Goal: Check status: Check status

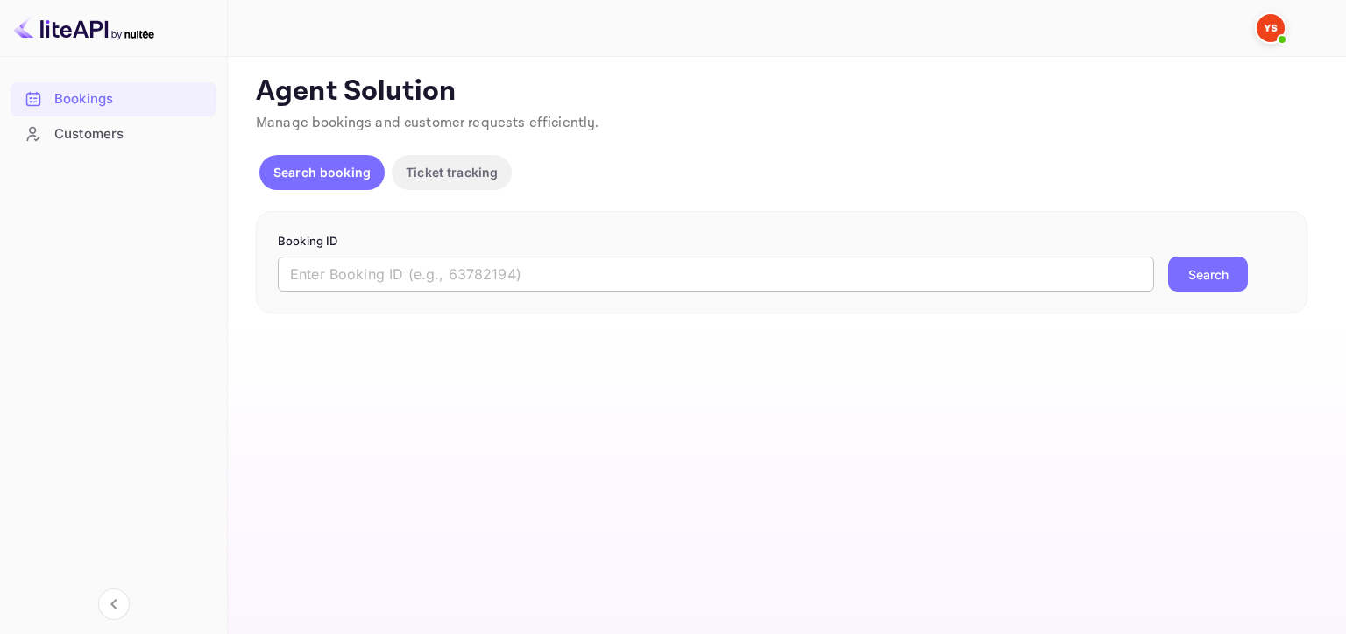
click at [542, 259] on input "text" at bounding box center [716, 274] width 876 height 35
paste input "9435038"
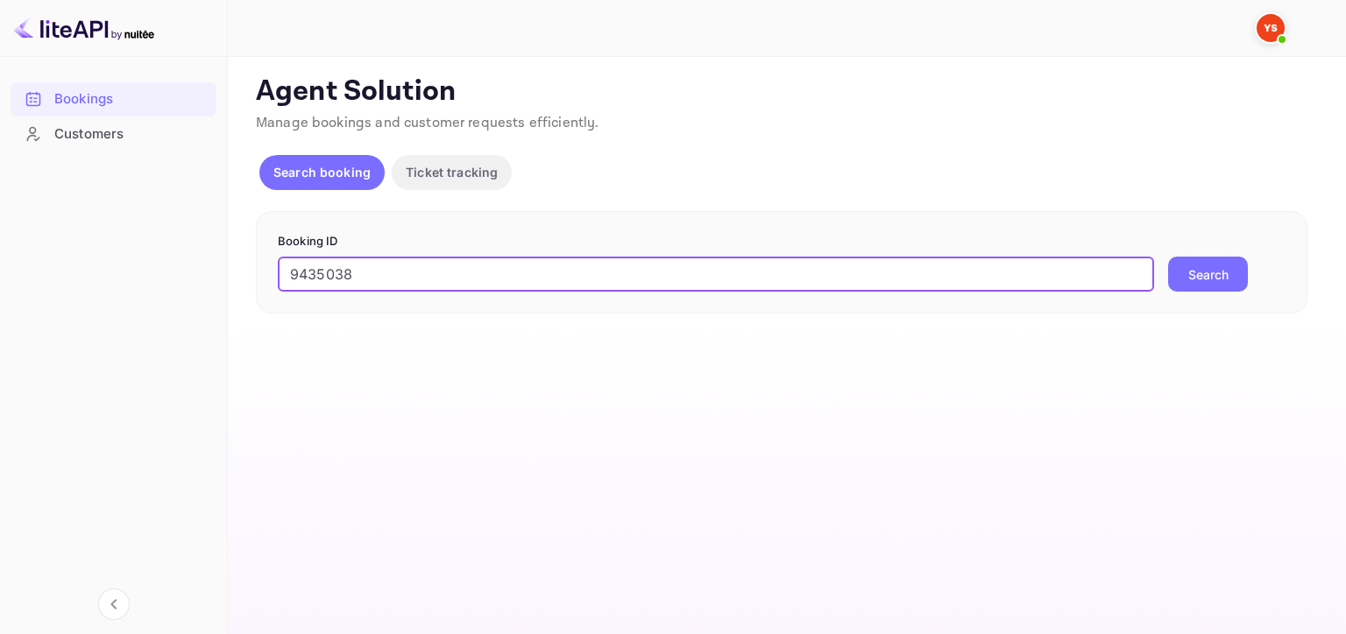
type input "9435038"
click at [1168, 257] on button "Search" at bounding box center [1208, 274] width 80 height 35
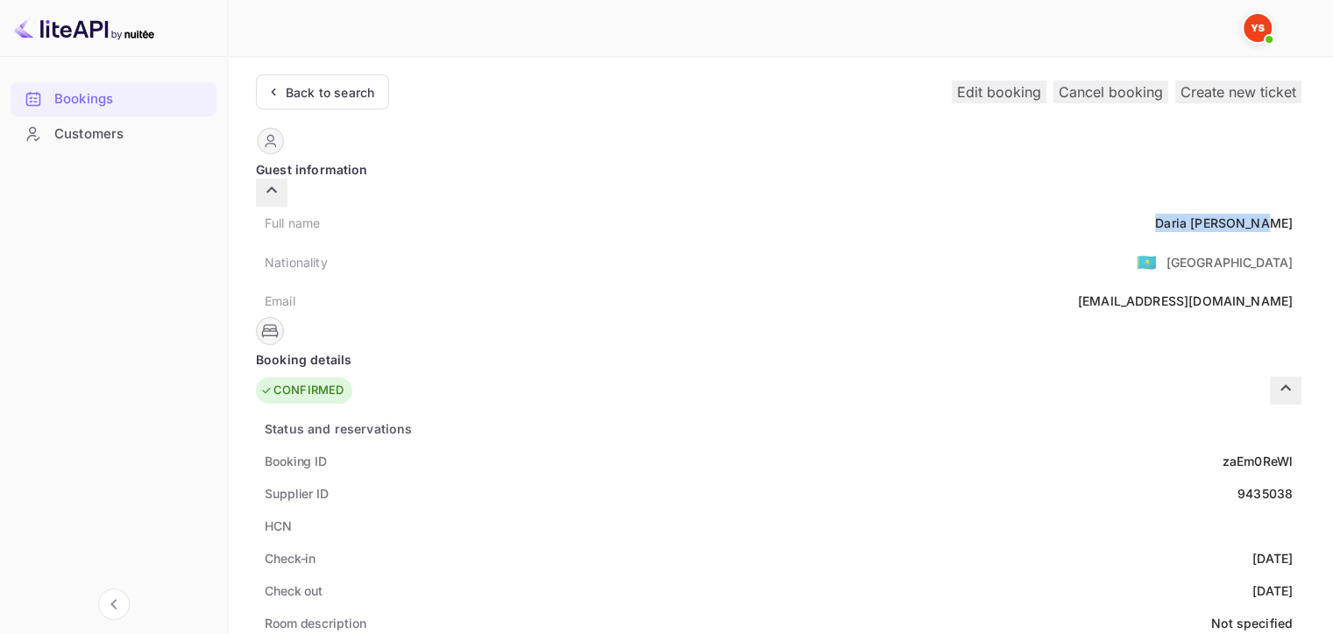
drag, startPoint x: 640, startPoint y: 196, endPoint x: 763, endPoint y: 206, distance: 123.9
click at [763, 207] on div "Full name [PERSON_NAME]" at bounding box center [778, 223] width 1045 height 32
copy div "[PERSON_NAME]"
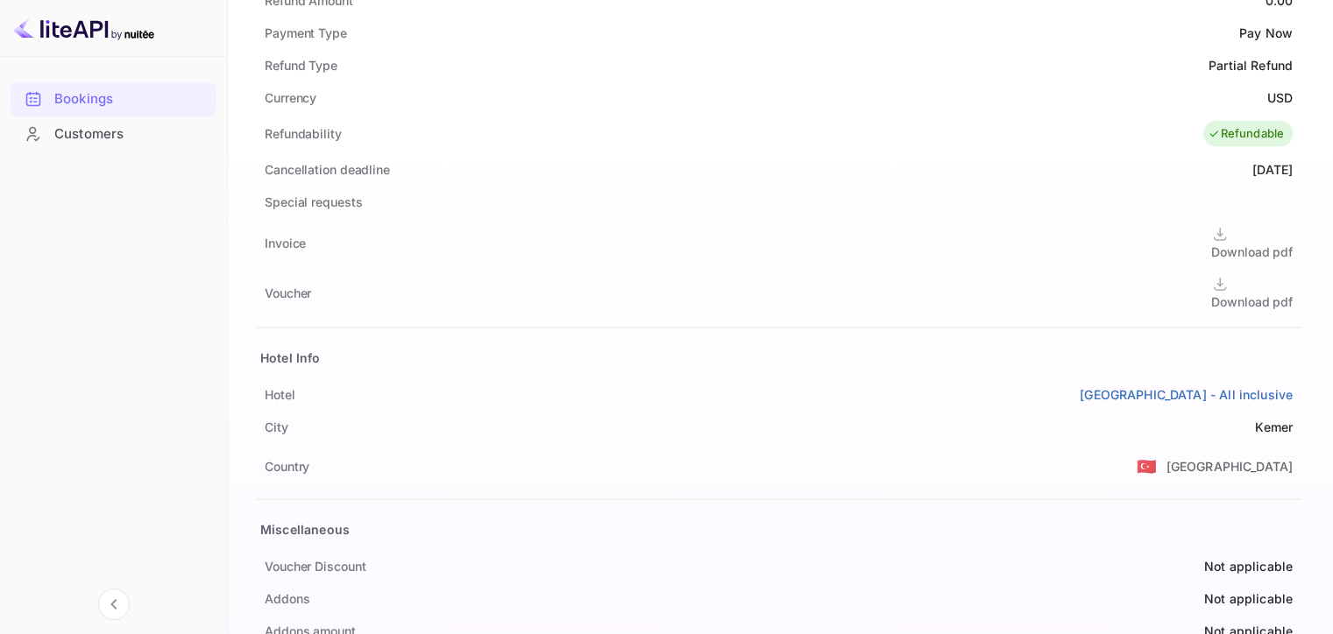
scroll to position [743, 0]
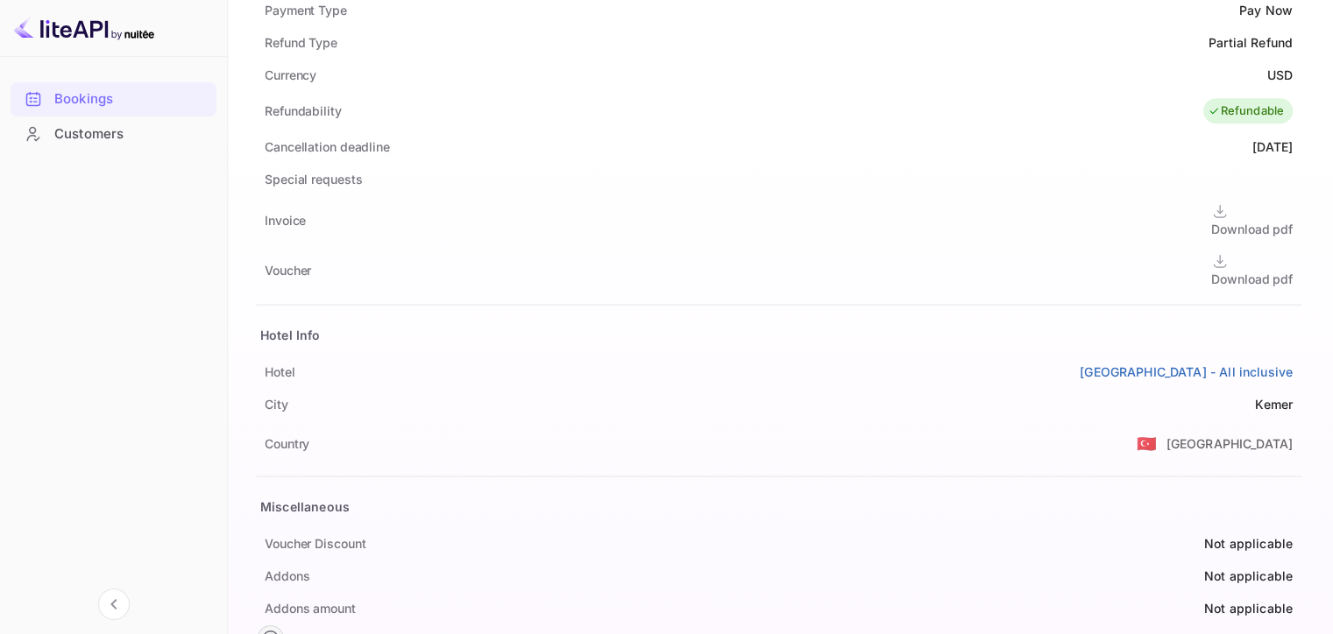
click at [1211, 270] on div "Download pdf" at bounding box center [1251, 279] width 81 height 18
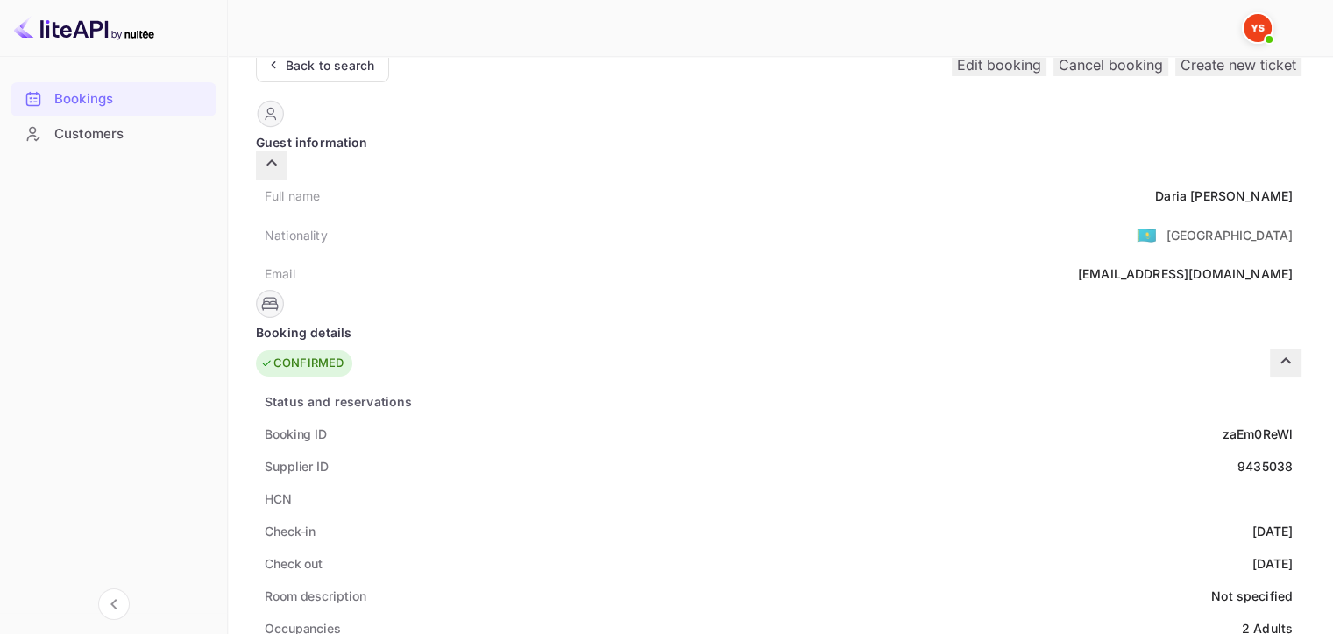
scroll to position [0, 0]
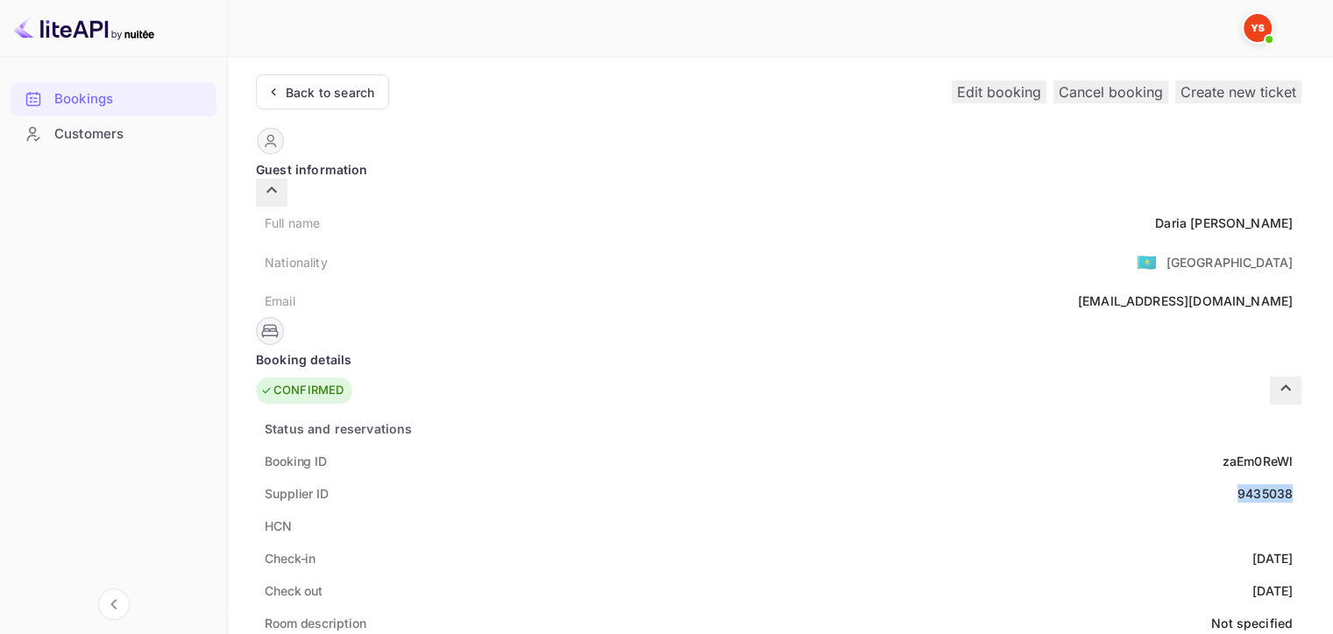
drag, startPoint x: 682, startPoint y: 463, endPoint x: 757, endPoint y: 459, distance: 74.6
click at [757, 477] on div "Supplier ID 9435038" at bounding box center [778, 493] width 1045 height 32
copy div "9435038"
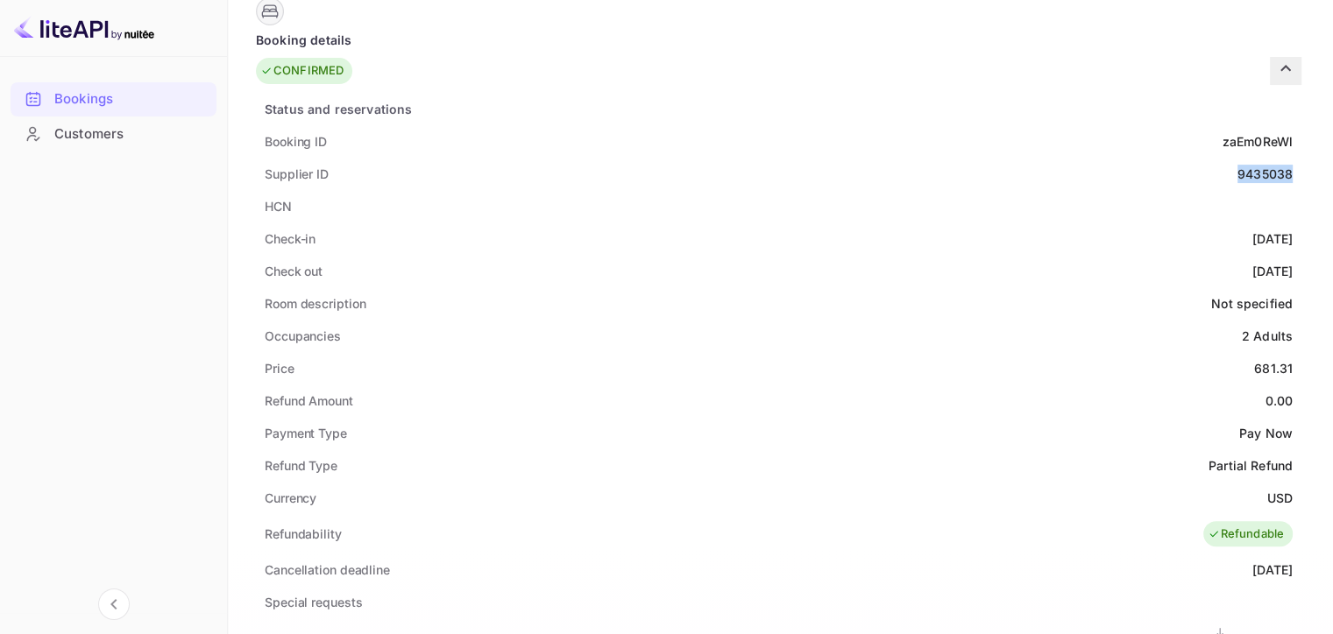
scroll to position [350, 0]
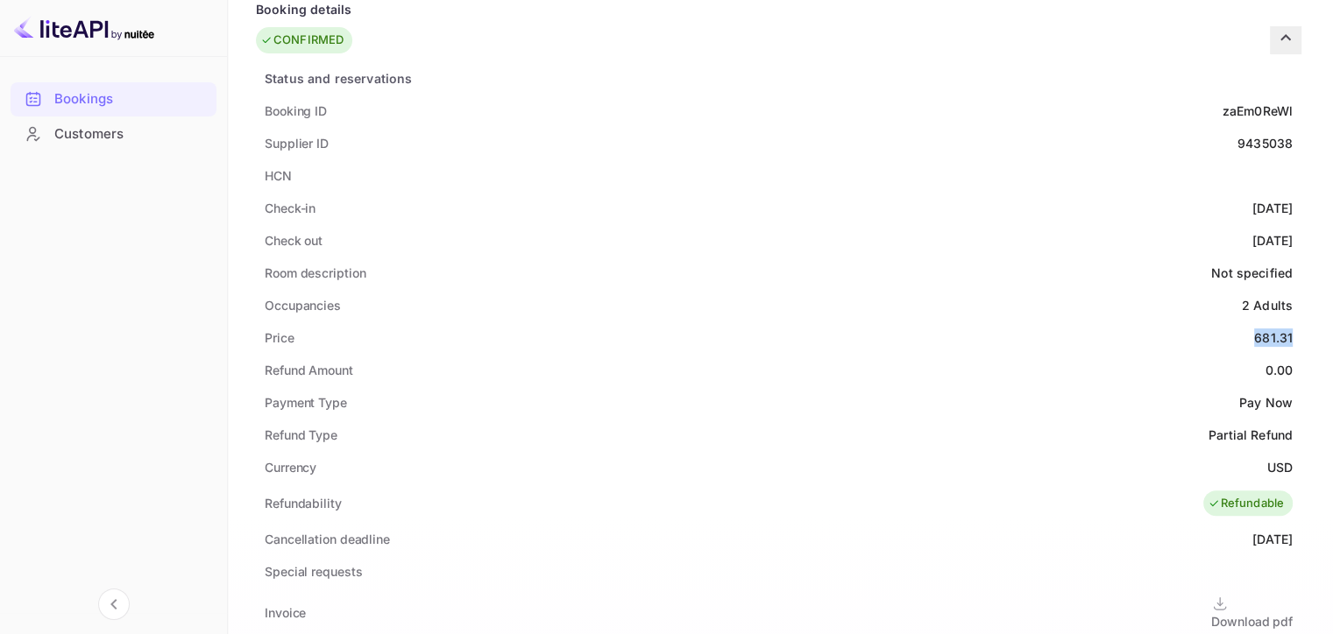
drag, startPoint x: 721, startPoint y: 308, endPoint x: 753, endPoint y: 308, distance: 32.4
click at [1254, 329] on div "681.31" at bounding box center [1273, 338] width 39 height 18
copy div "681.31"
